Goal: Book appointment/travel/reservation

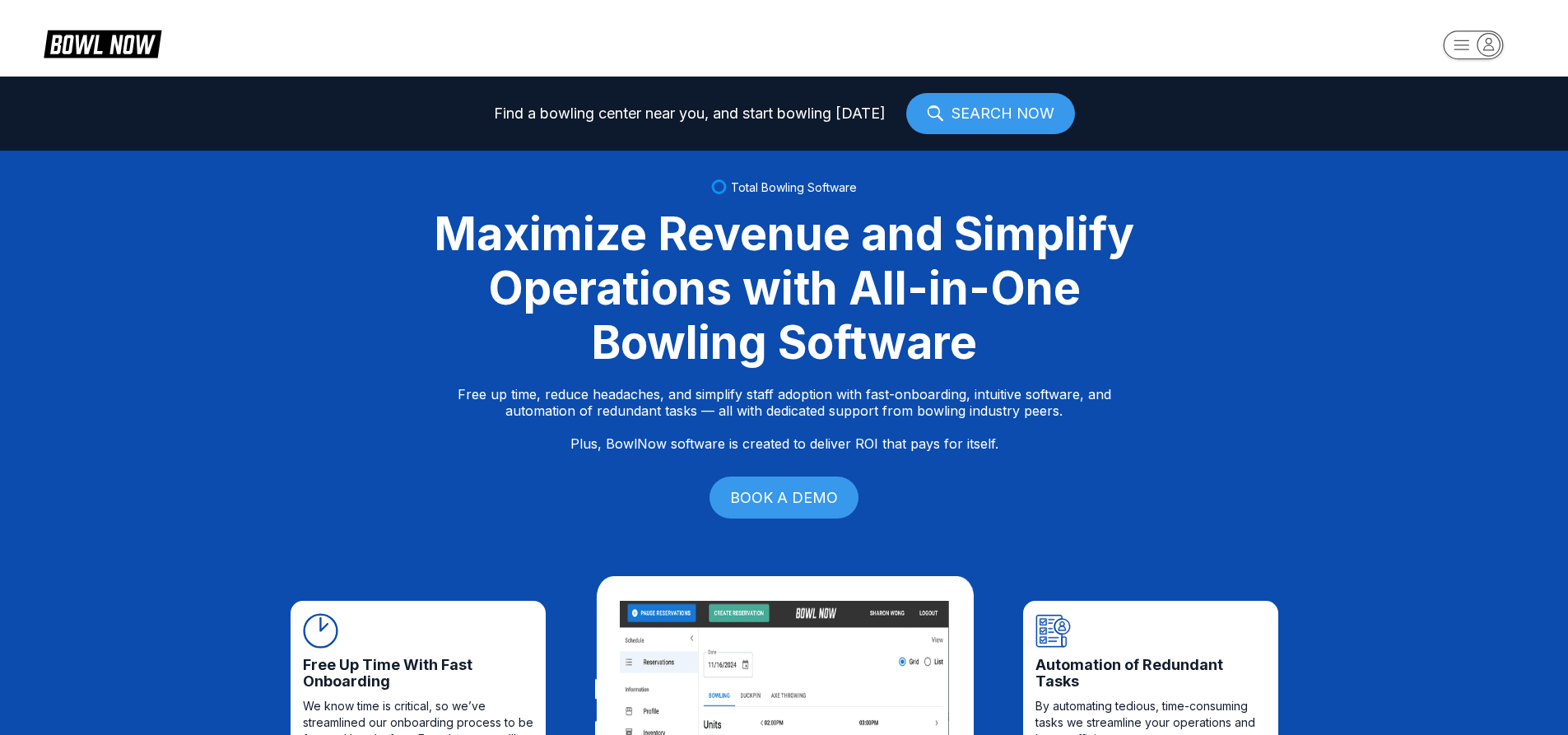
click at [1471, 42] on rect "button" at bounding box center [1473, 44] width 61 height 29
click at [1445, 133] on div "Center Sign In" at bounding box center [1474, 128] width 114 height 29
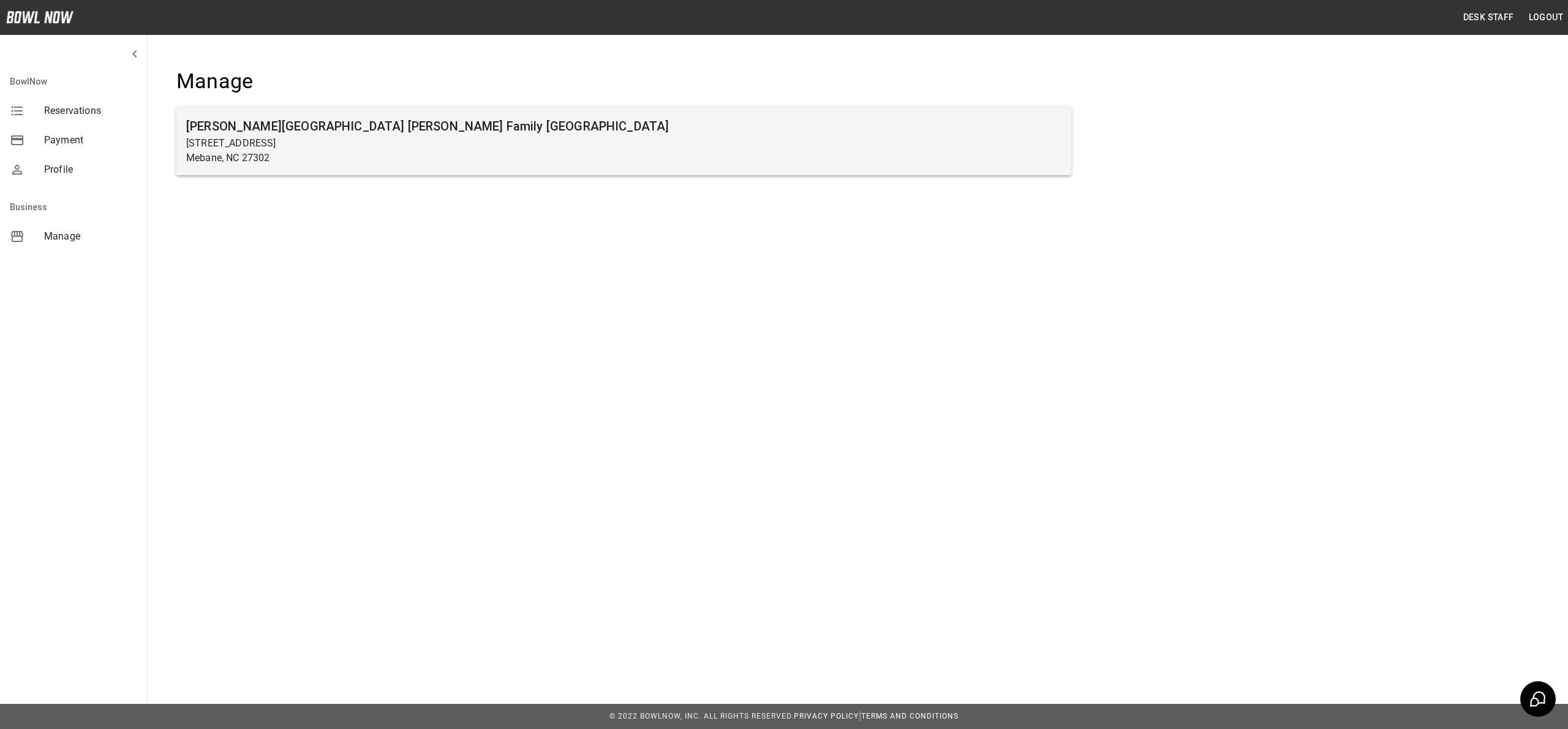
click at [452, 151] on p "Mebane, NC 27302" at bounding box center [624, 158] width 875 height 15
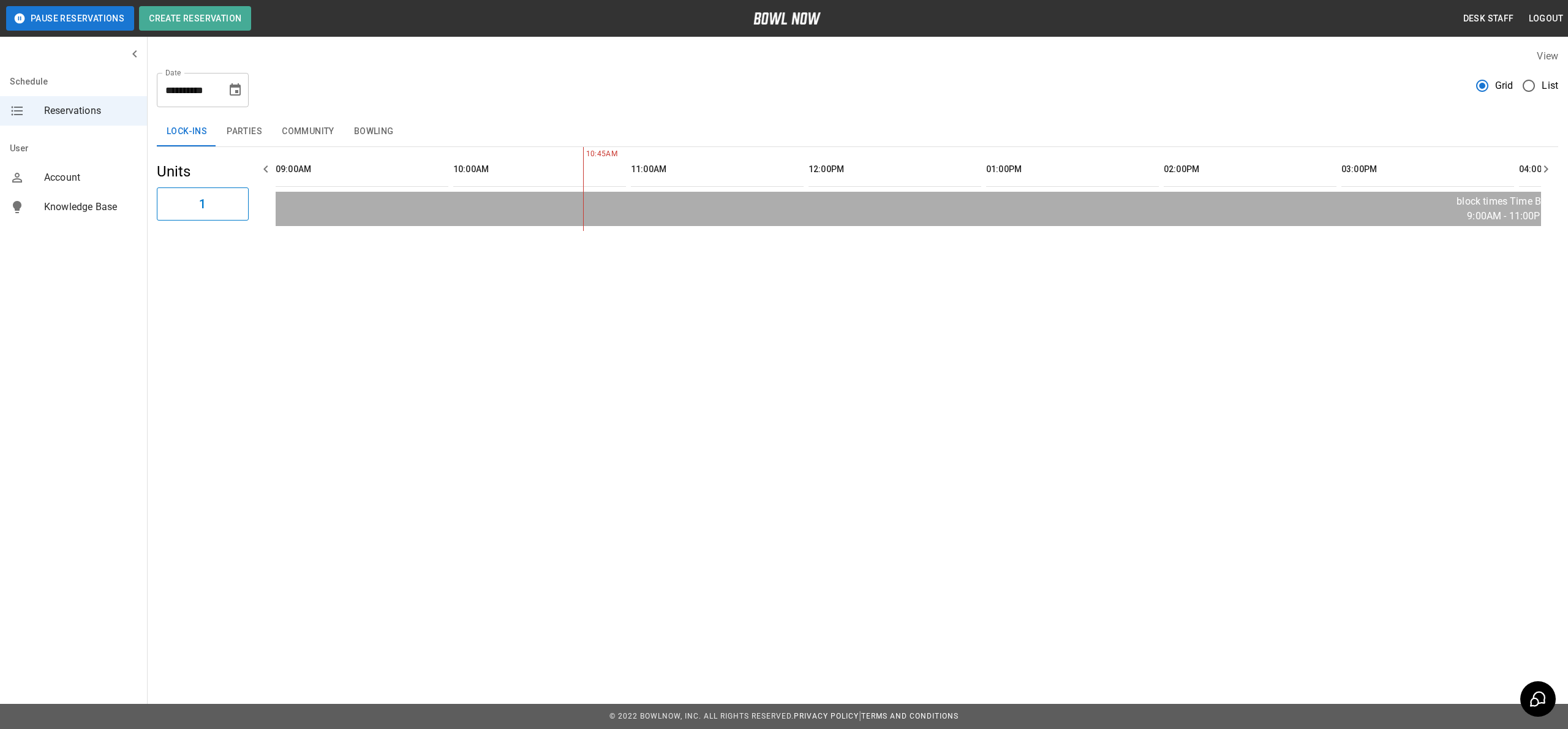
scroll to position [0, 178]
click at [246, 84] on div "**********" at bounding box center [203, 89] width 92 height 34
click at [232, 89] on icon "Choose date, selected date is Sep 6, 2025" at bounding box center [235, 90] width 15 height 15
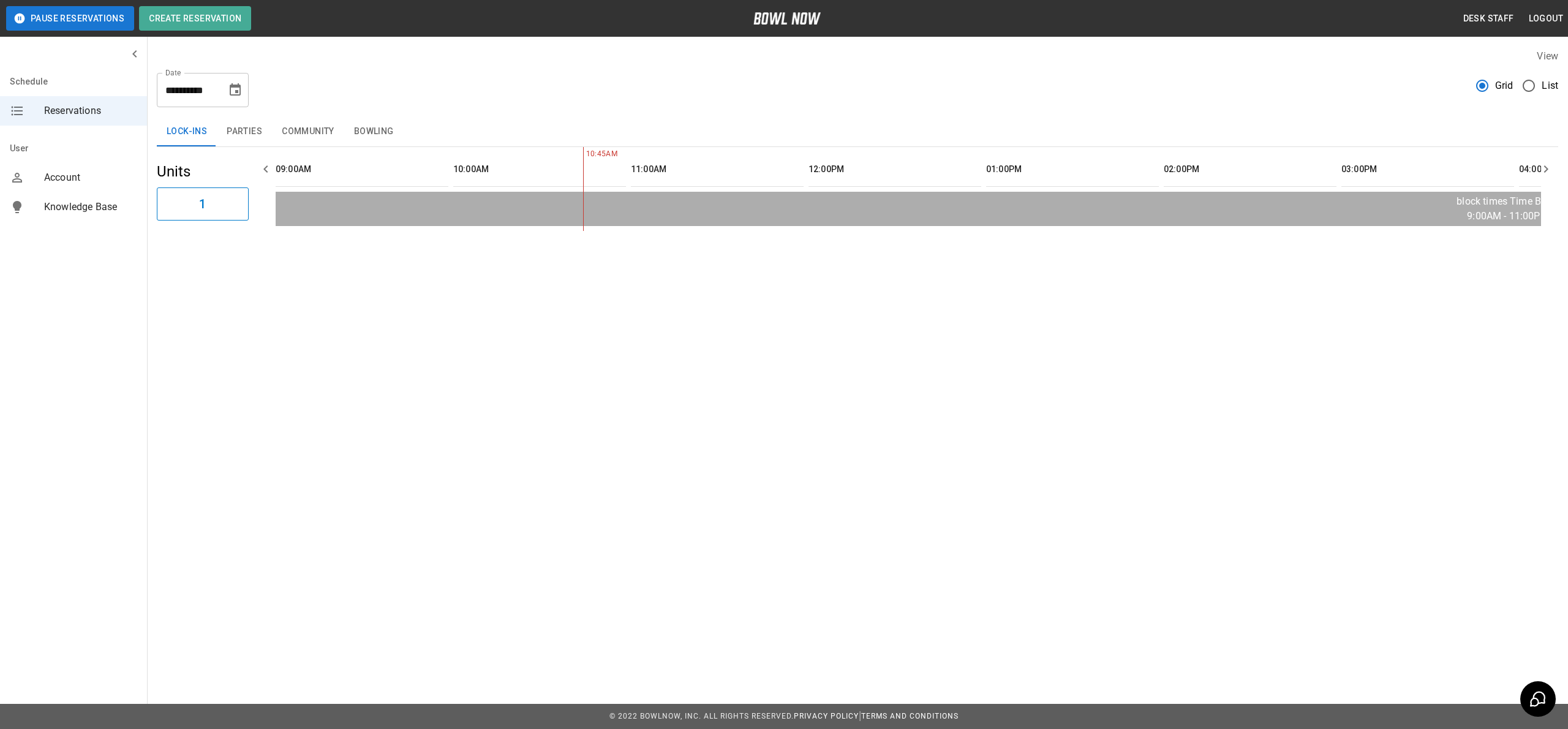
click at [225, 130] on button "Parties" at bounding box center [244, 132] width 55 height 30
